Goal: Information Seeking & Learning: Learn about a topic

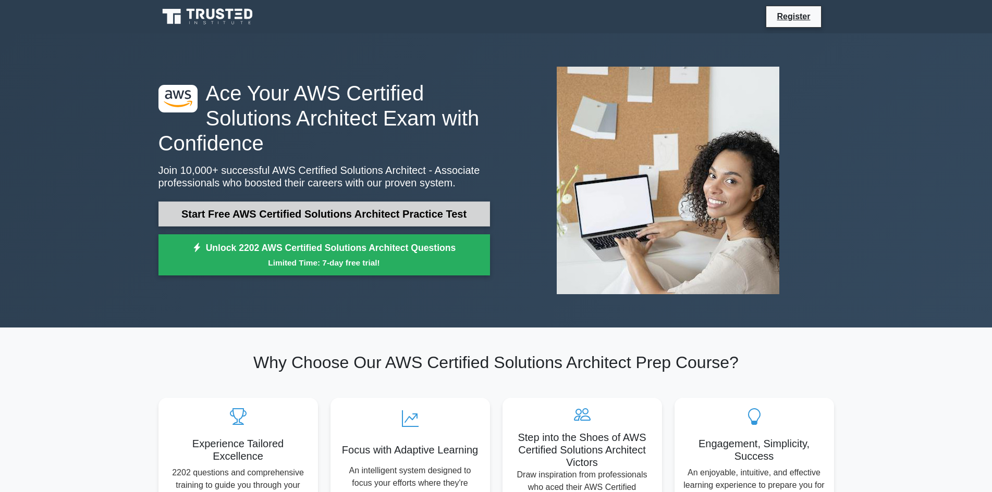
click at [442, 217] on link "Start Free AWS Certified Solutions Architect Practice Test" at bounding box center [323, 214] width 331 height 25
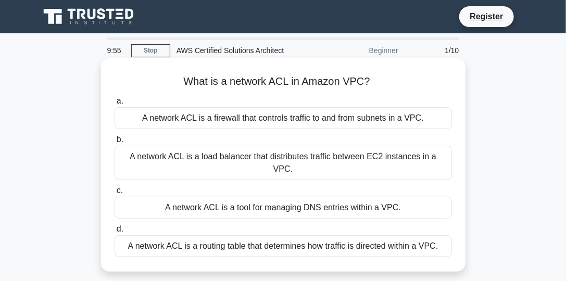
click at [432, 162] on div "A network ACL is a load balancer that distributes traffic between EC2 instances…" at bounding box center [284, 163] width 338 height 34
click at [115, 143] on input "b. A network ACL is a load balancer that distributes traffic between EC2 instan…" at bounding box center [115, 140] width 0 height 7
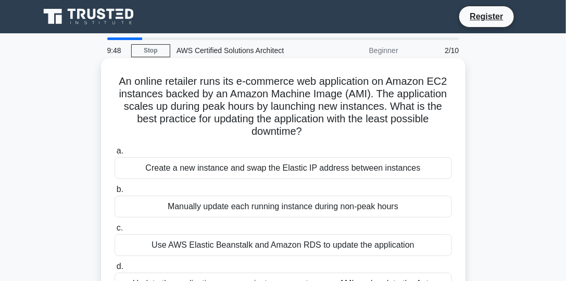
scroll to position [59, 0]
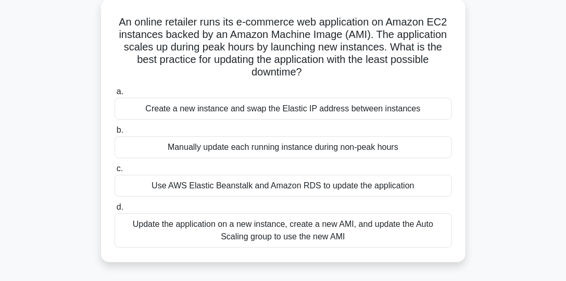
click at [303, 233] on div "Update the application on a new instance, create a new AMI, and update the Auto…" at bounding box center [284, 231] width 338 height 34
click at [115, 211] on input "d. Update the application on a new instance, create a new AMI, and update the A…" at bounding box center [115, 207] width 0 height 7
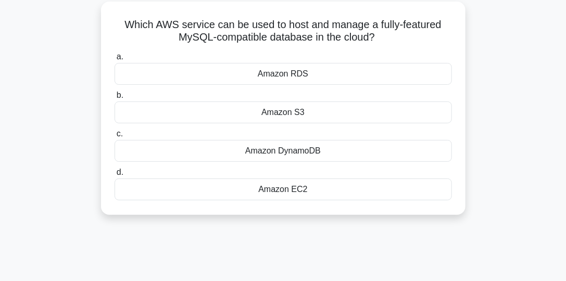
scroll to position [0, 0]
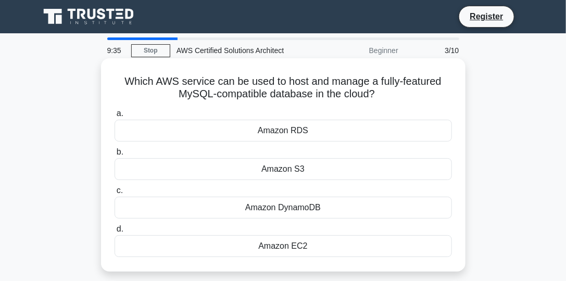
click at [320, 212] on div "Amazon DynamoDB" at bounding box center [284, 208] width 338 height 22
click at [115, 194] on input "c. Amazon DynamoDB" at bounding box center [115, 191] width 0 height 7
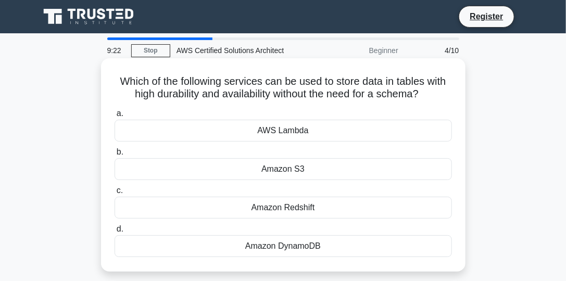
drag, startPoint x: 429, startPoint y: 96, endPoint x: 112, endPoint y: 88, distance: 317.4
click at [112, 88] on div "Which of the following services can be used to store data in tables with high d…" at bounding box center [283, 165] width 356 height 205
click at [150, 90] on h5 "Which of the following services can be used to store data in tables with high d…" at bounding box center [284, 88] width 340 height 26
click at [320, 170] on div "Amazon S3" at bounding box center [284, 169] width 338 height 22
click at [115, 156] on input "b. Amazon S3" at bounding box center [115, 152] width 0 height 7
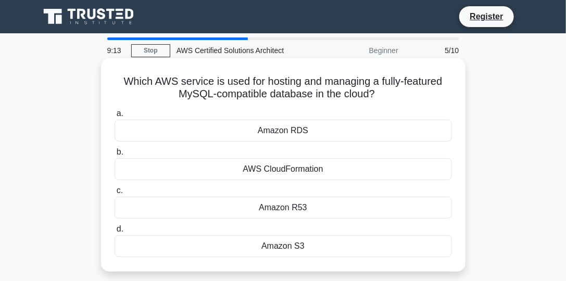
click at [351, 246] on div "Amazon S3" at bounding box center [284, 247] width 338 height 22
click at [115, 233] on input "d. Amazon S3" at bounding box center [115, 229] width 0 height 7
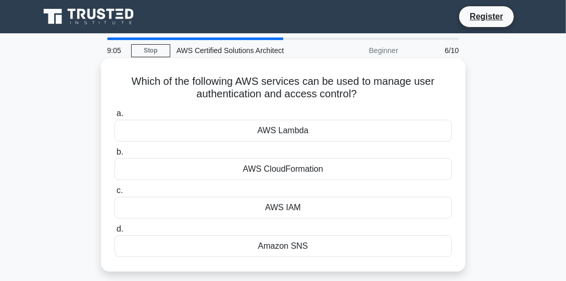
click at [325, 169] on div "AWS CloudFormation" at bounding box center [284, 169] width 338 height 22
click at [115, 156] on input "b. AWS CloudFormation" at bounding box center [115, 152] width 0 height 7
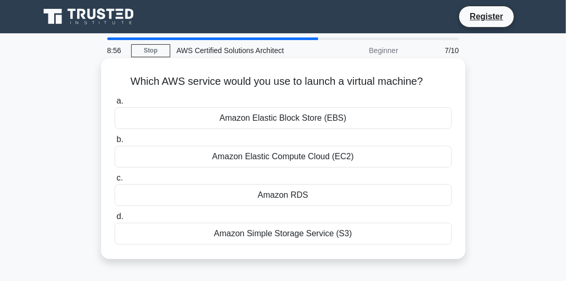
click at [338, 163] on div "Amazon Elastic Compute Cloud (EC2)" at bounding box center [284, 157] width 338 height 22
click at [115, 143] on input "b. Amazon Elastic Compute Cloud (EC2)" at bounding box center [115, 140] width 0 height 7
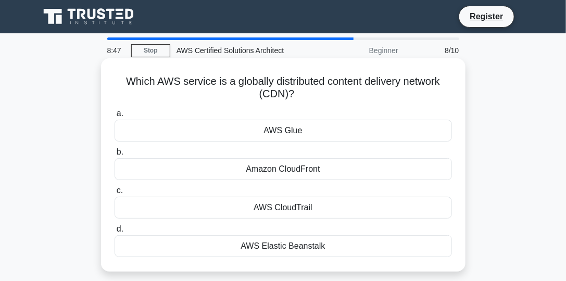
click at [347, 165] on div "Amazon CloudFront" at bounding box center [284, 169] width 338 height 22
click at [115, 156] on input "b. Amazon CloudFront" at bounding box center [115, 152] width 0 height 7
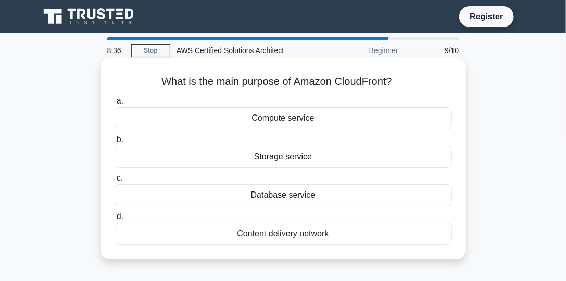
click at [329, 122] on div "Compute service" at bounding box center [284, 118] width 338 height 22
click at [115, 105] on input "a. Compute service" at bounding box center [115, 101] width 0 height 7
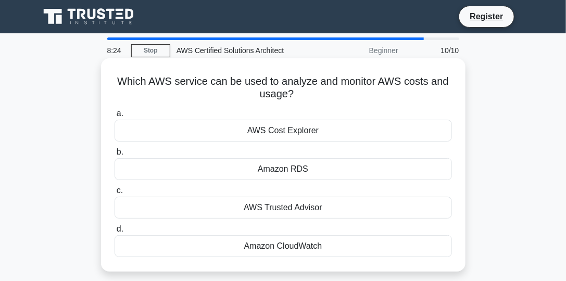
click at [340, 171] on div "Amazon RDS" at bounding box center [284, 169] width 338 height 22
click at [115, 156] on input "b. Amazon RDS" at bounding box center [115, 152] width 0 height 7
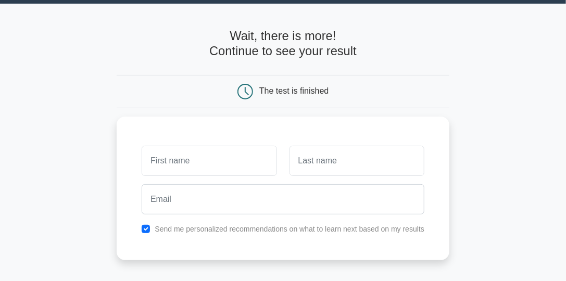
scroll to position [148, 0]
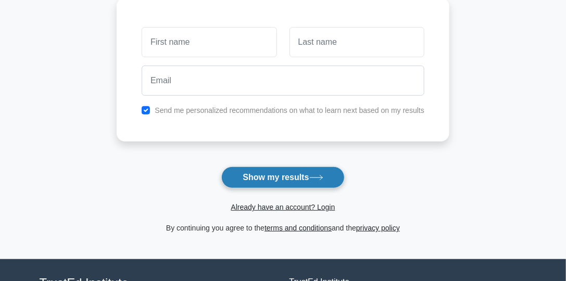
click at [326, 167] on button "Show my results" at bounding box center [282, 178] width 123 height 22
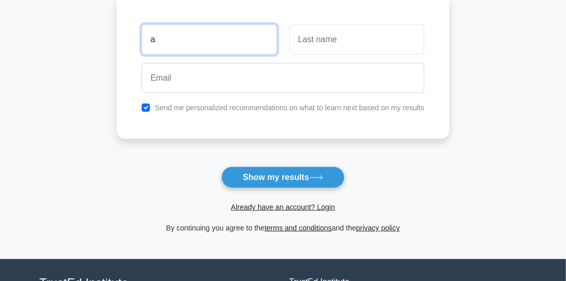
type input "a"
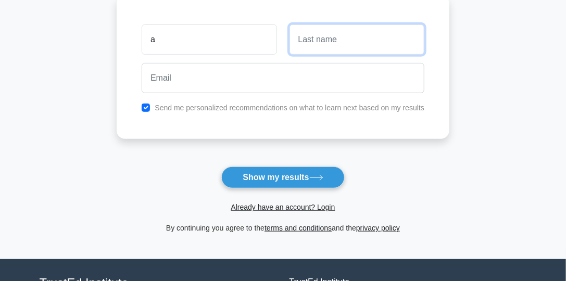
click at [329, 37] on input "text" at bounding box center [357, 39] width 135 height 30
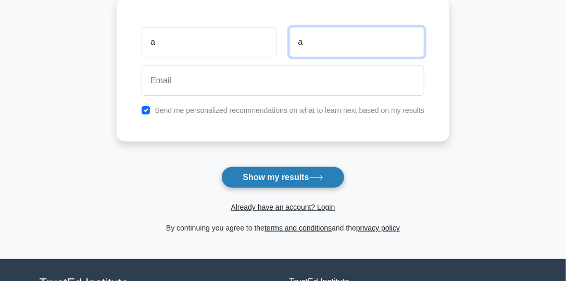
type input "a"
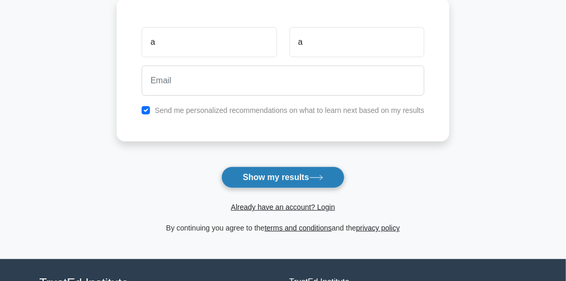
click at [307, 185] on button "Show my results" at bounding box center [282, 178] width 123 height 22
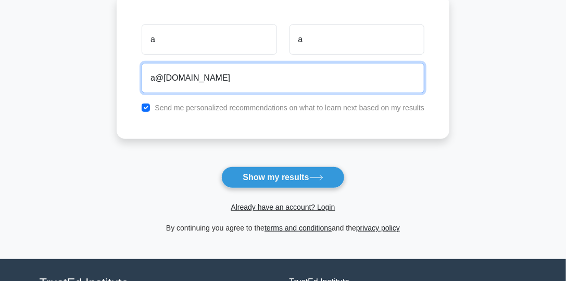
type input "a@[DOMAIN_NAME]"
click at [221, 167] on button "Show my results" at bounding box center [282, 178] width 123 height 22
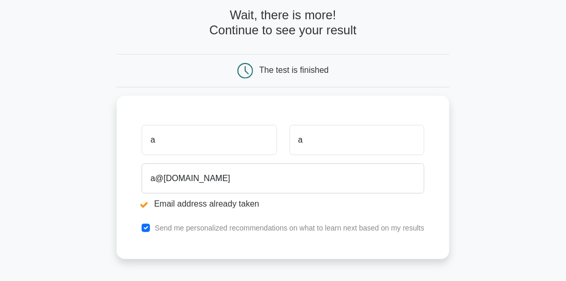
scroll to position [119, 0]
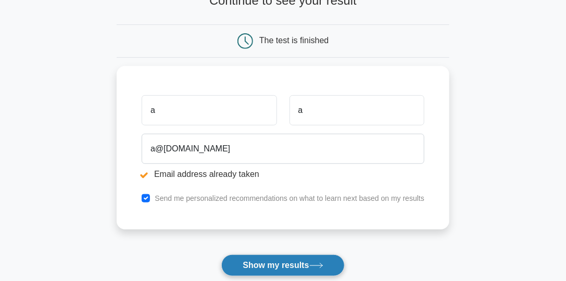
click at [307, 259] on button "Show my results" at bounding box center [282, 266] width 123 height 22
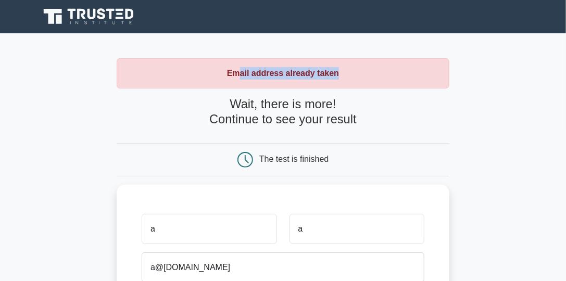
drag, startPoint x: 237, startPoint y: 76, endPoint x: 403, endPoint y: 68, distance: 166.4
click at [403, 68] on div "Email address already taken" at bounding box center [283, 73] width 333 height 30
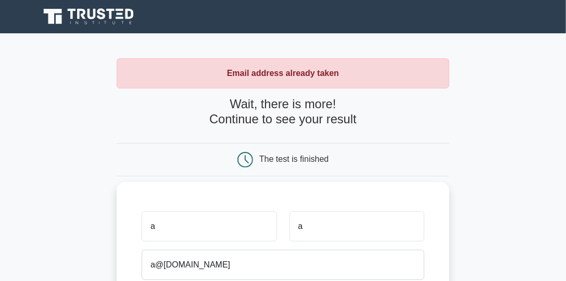
scroll to position [119, 0]
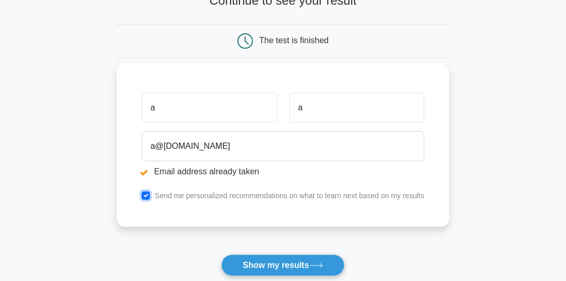
click at [148, 194] on input "checkbox" at bounding box center [146, 196] width 8 height 8
checkbox input "false"
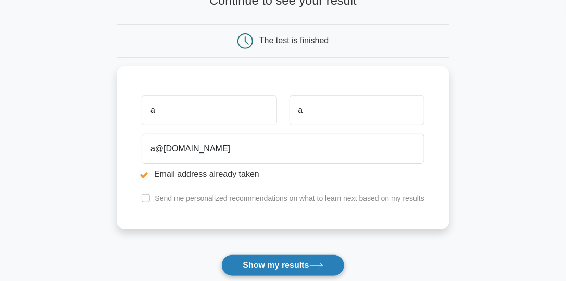
click at [312, 271] on button "Show my results" at bounding box center [282, 266] width 123 height 22
